Goal: Task Accomplishment & Management: Complete application form

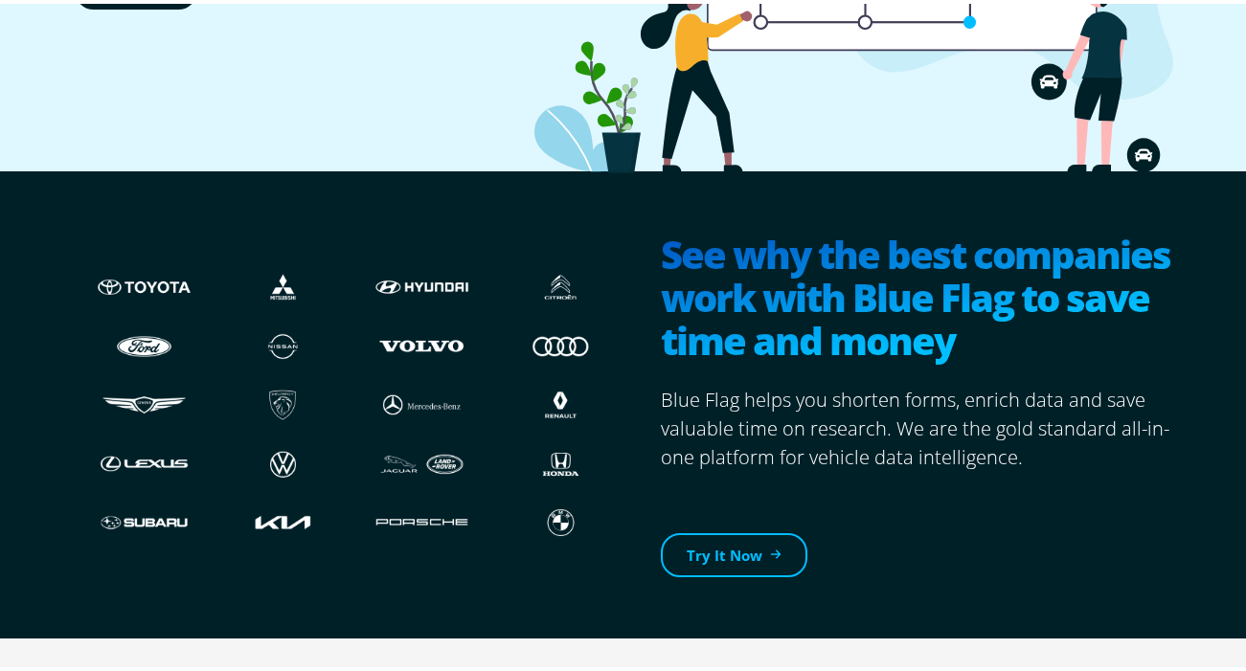
scroll to position [479, 0]
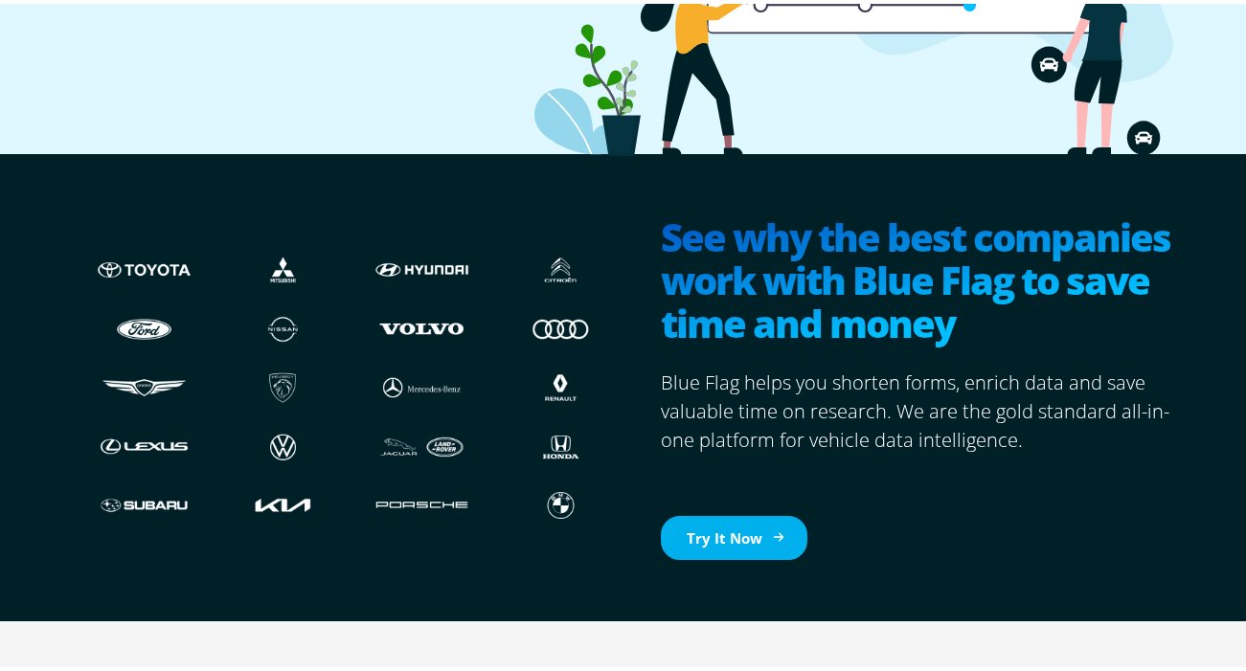
click at [735, 532] on link "Try It Now" at bounding box center [734, 534] width 147 height 45
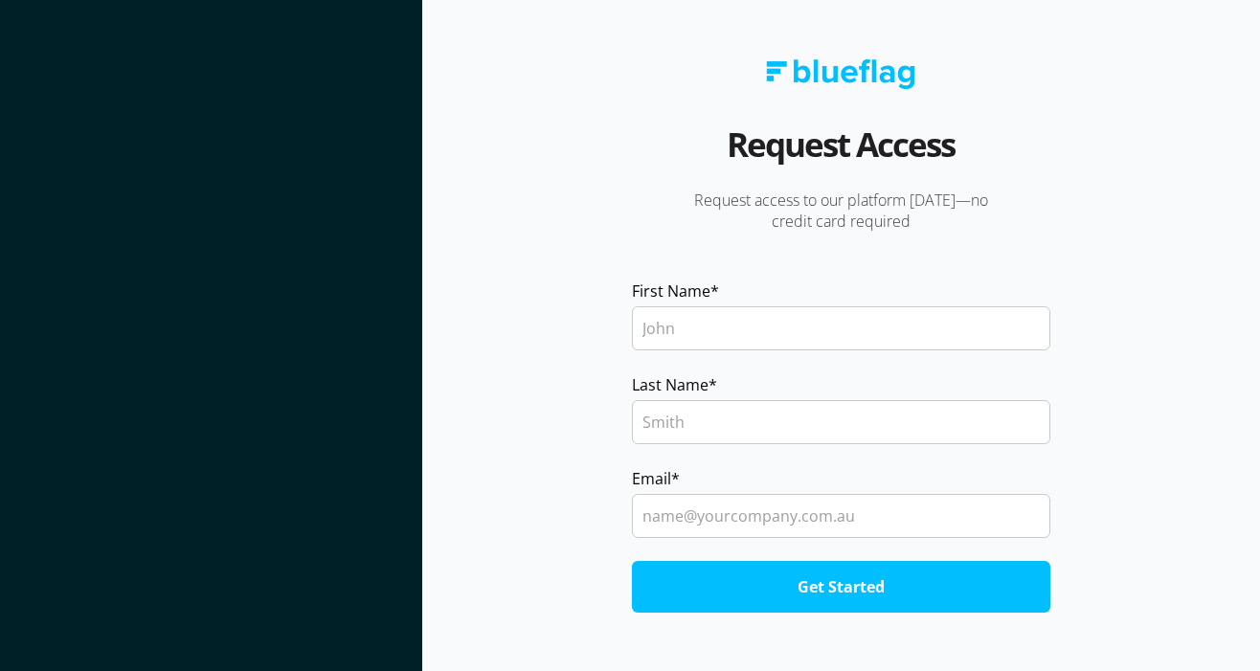
click at [725, 332] on input "First Name *" at bounding box center [841, 328] width 419 height 44
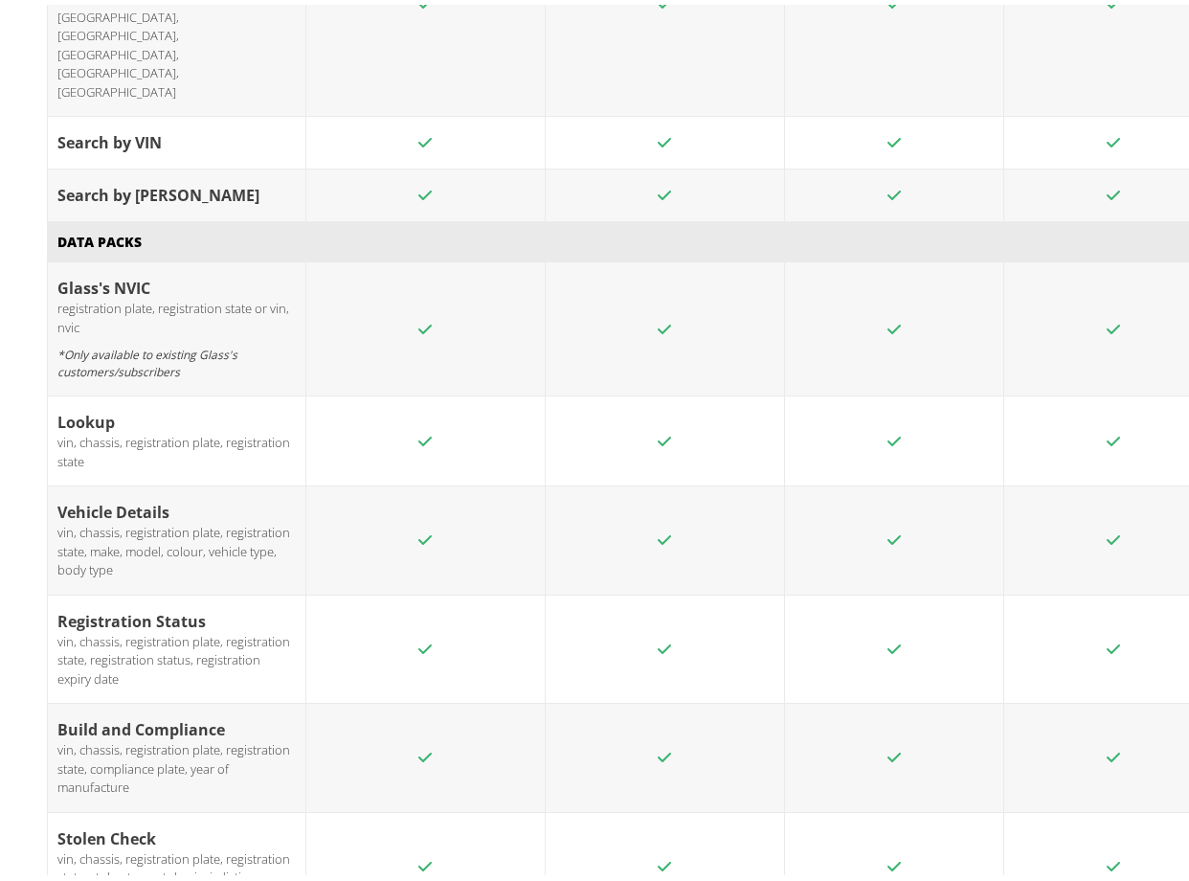
scroll to position [3224, 0]
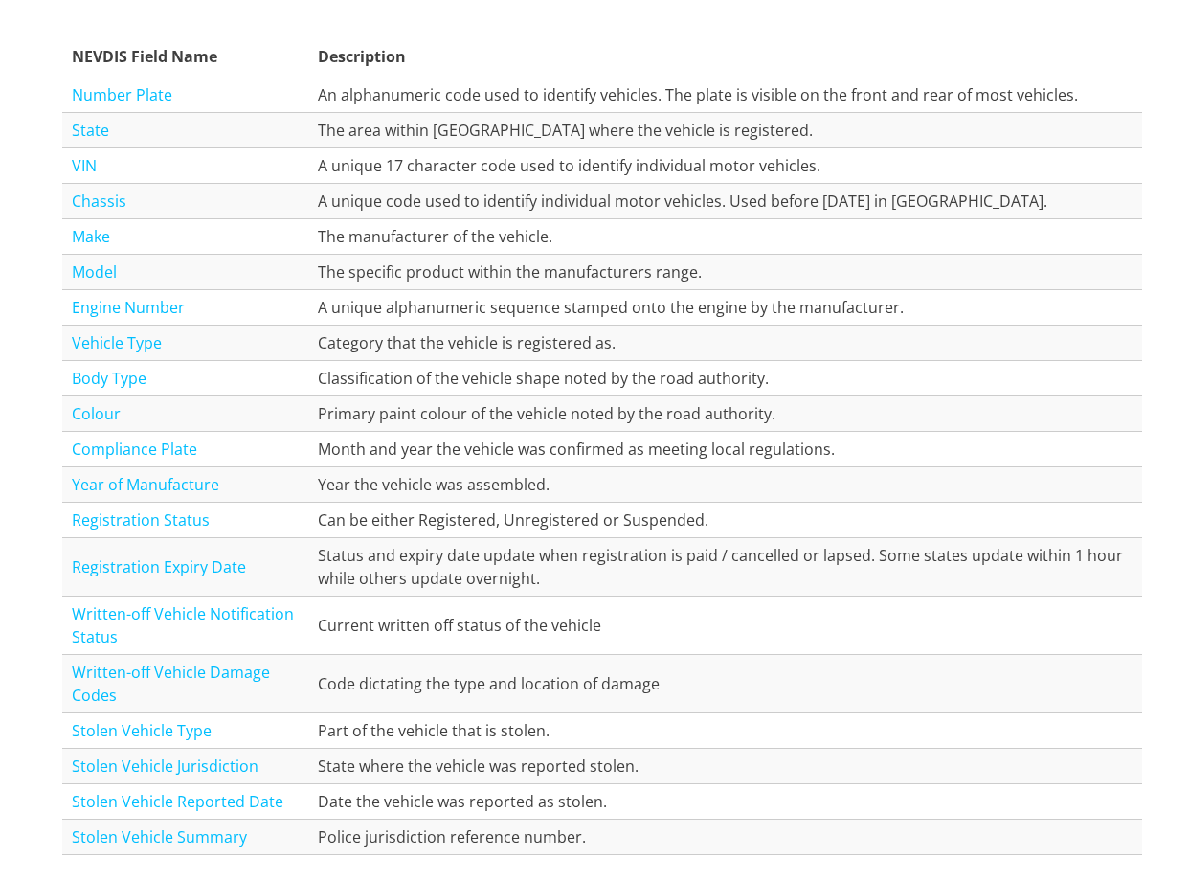
scroll to position [2203, 0]
